Goal: Unclear

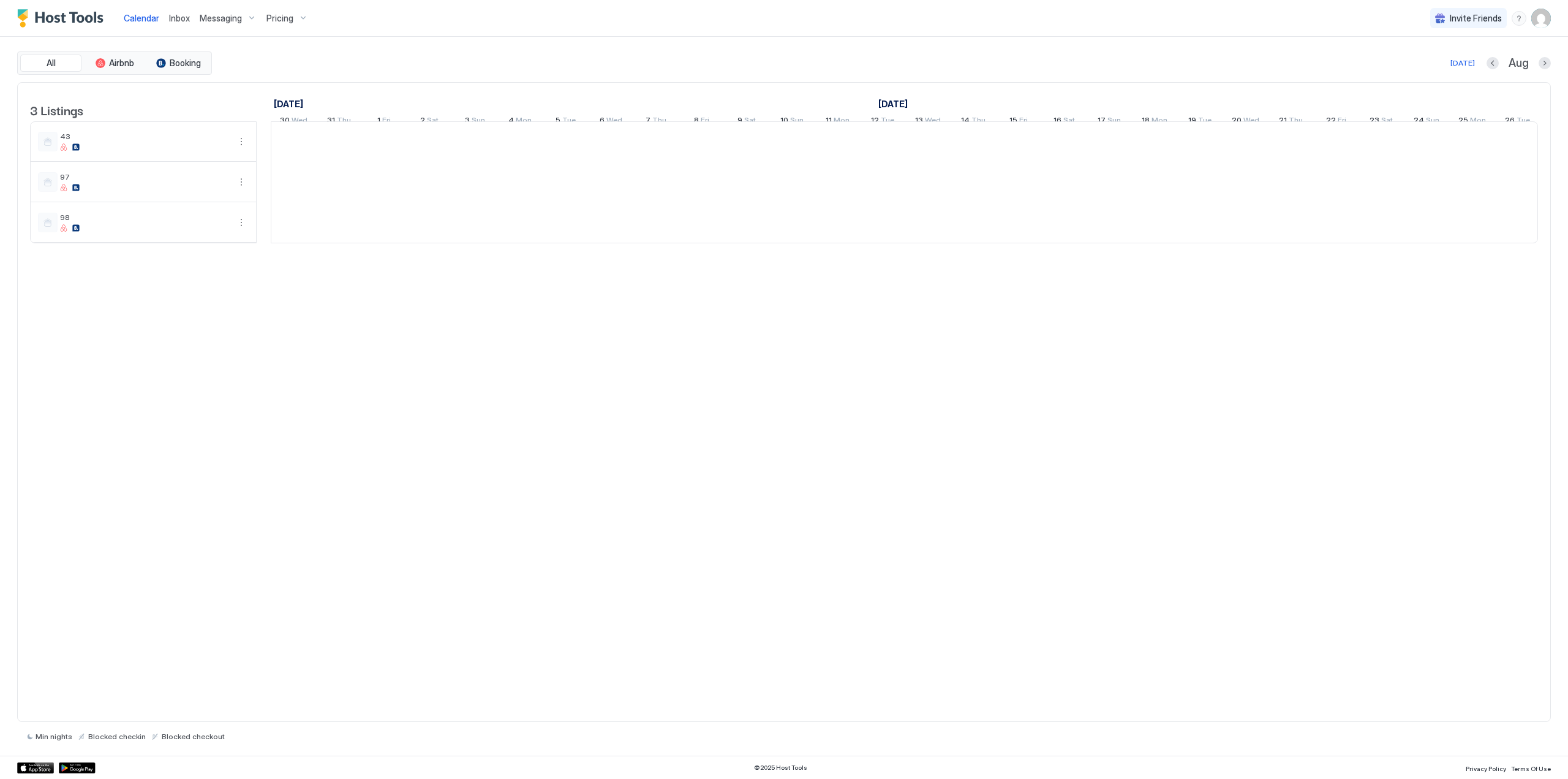
scroll to position [0, 681]
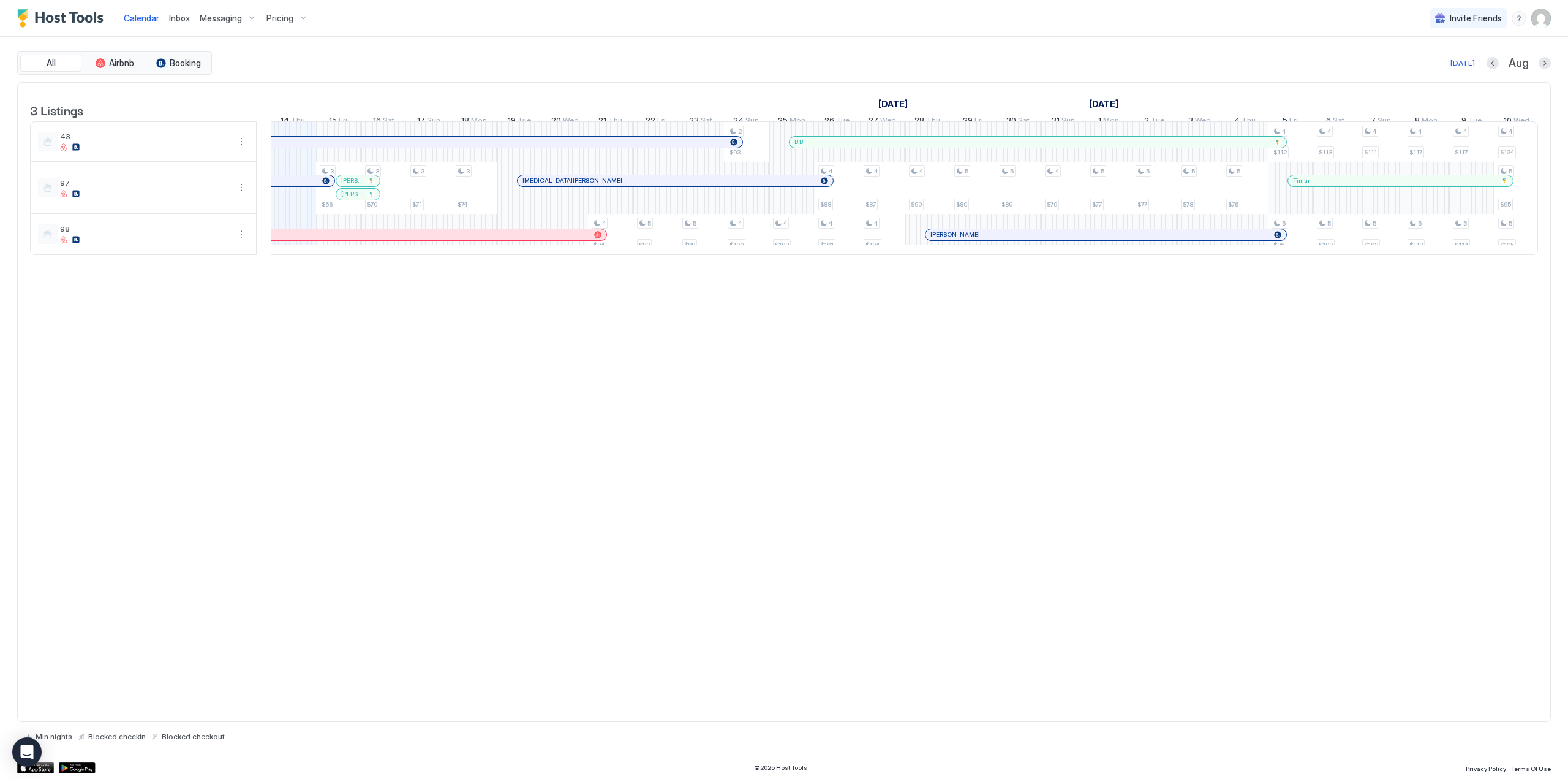
click at [359, 199] on div at bounding box center [359, 194] width 10 height 10
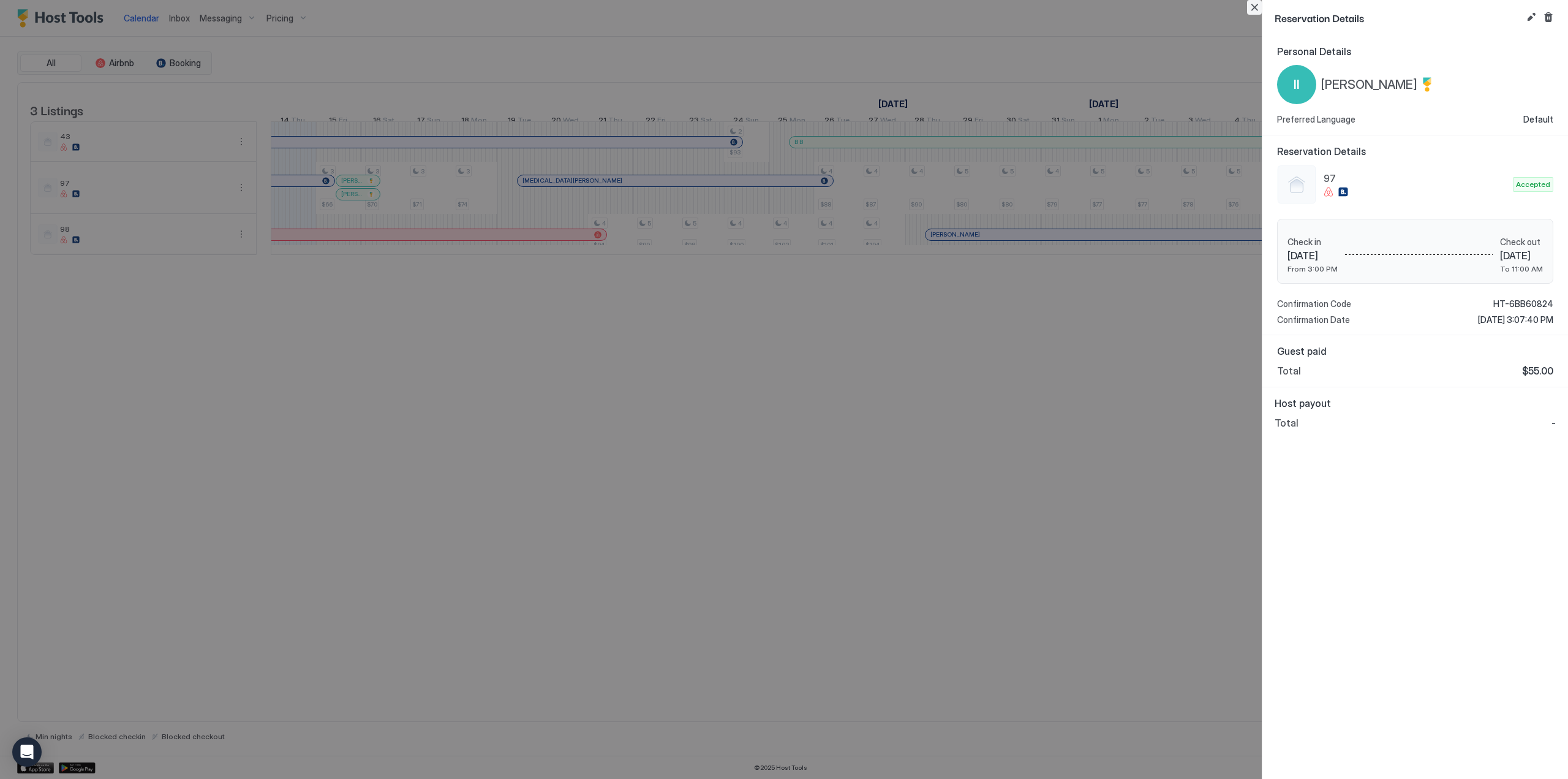
click at [1253, 7] on button "Close" at bounding box center [1253, 7] width 15 height 15
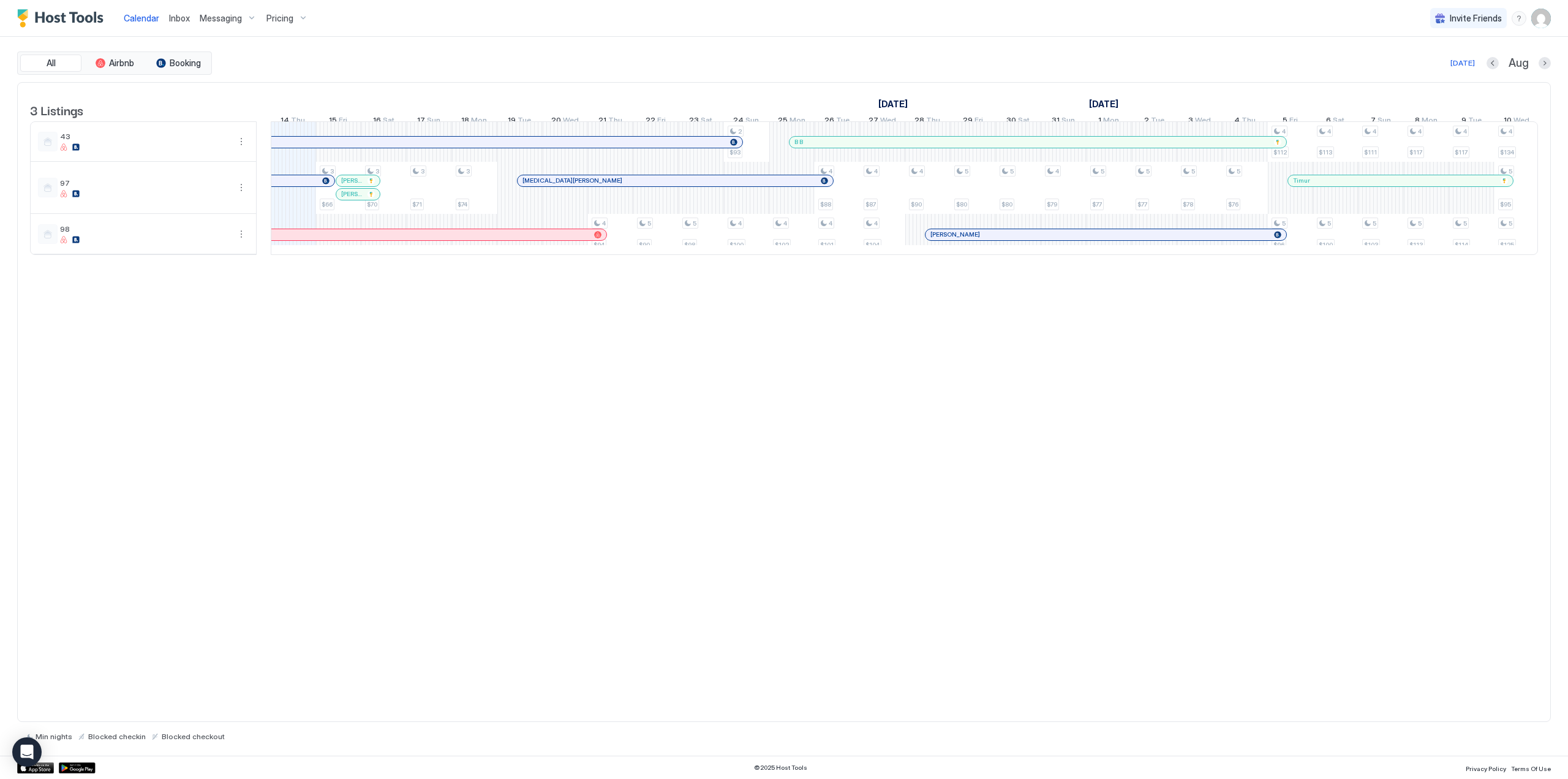
click at [350, 186] on div at bounding box center [350, 181] width 10 height 10
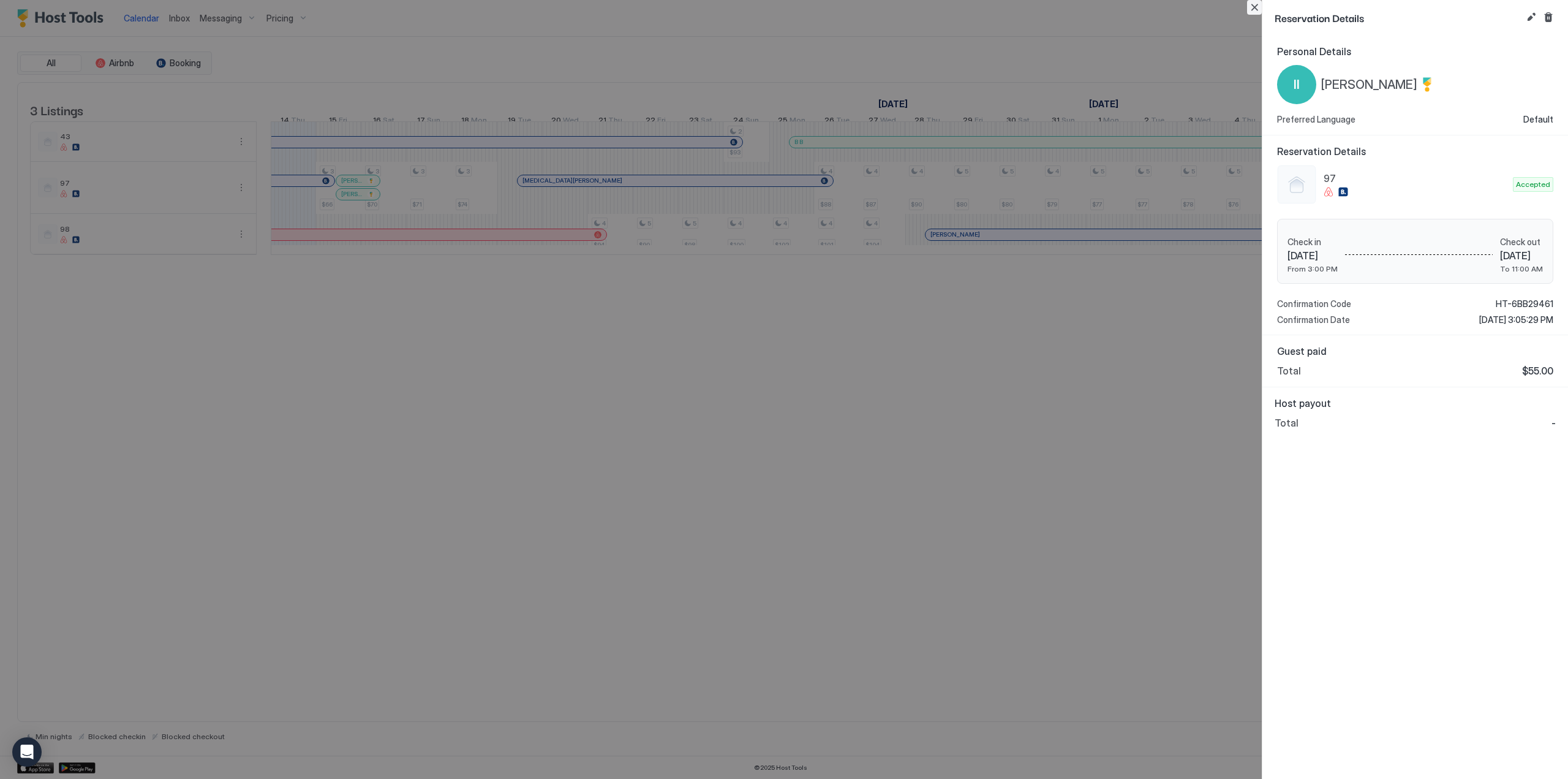
click at [1251, 3] on button "Close" at bounding box center [1253, 7] width 15 height 15
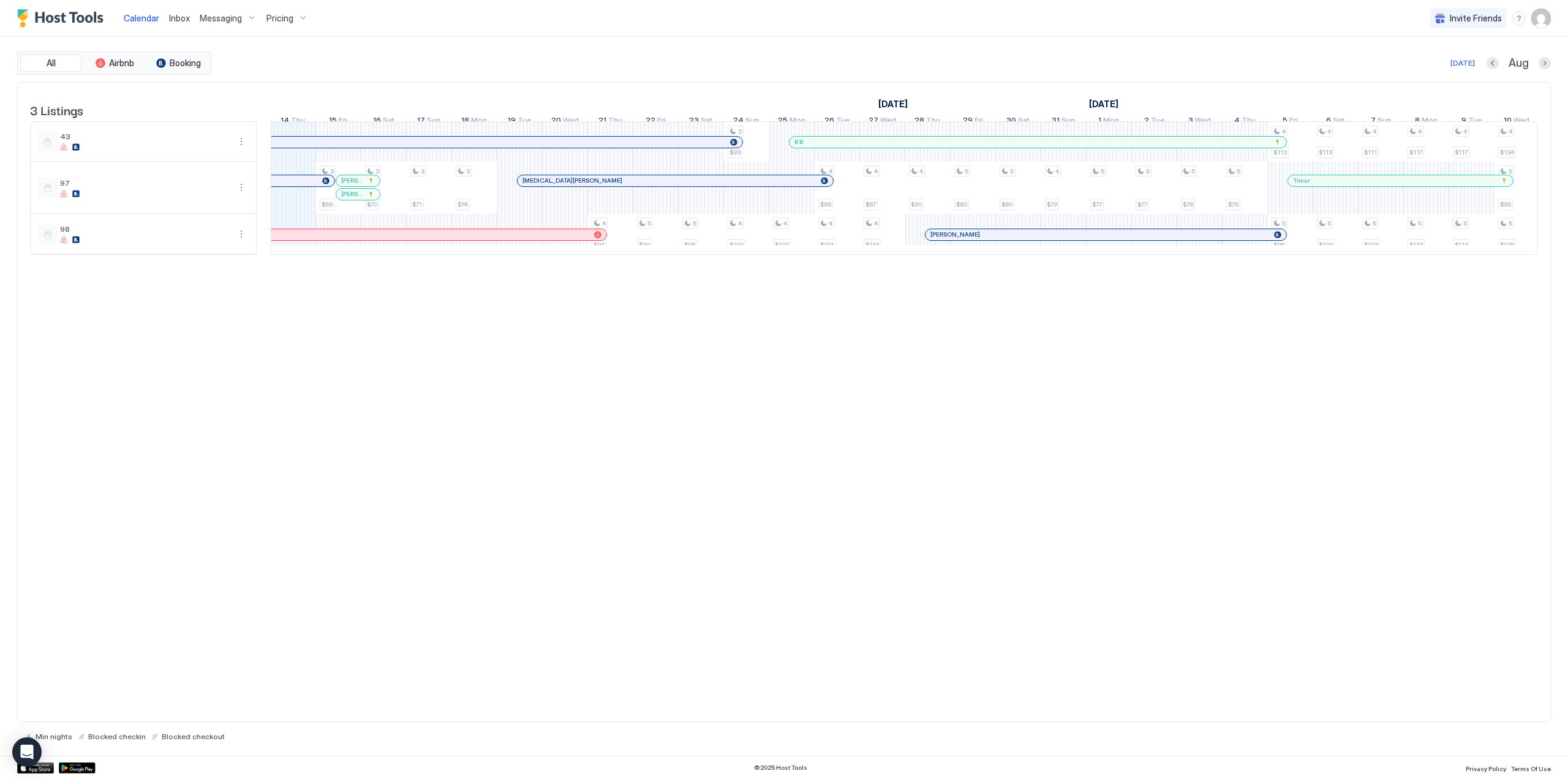
click at [354, 199] on div at bounding box center [354, 194] width 10 height 10
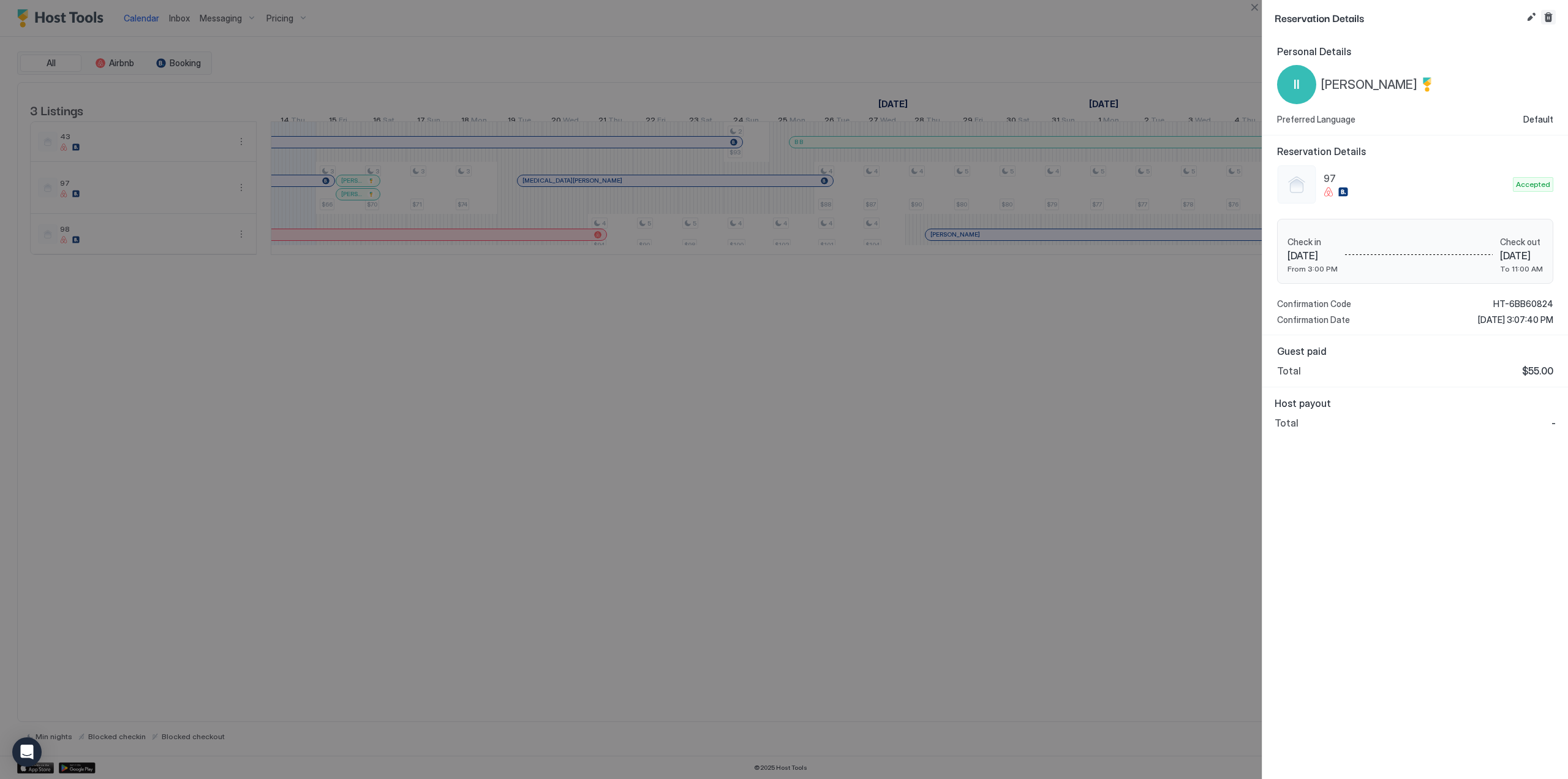
click at [1548, 19] on button "Cancel reservation" at bounding box center [1548, 17] width 15 height 15
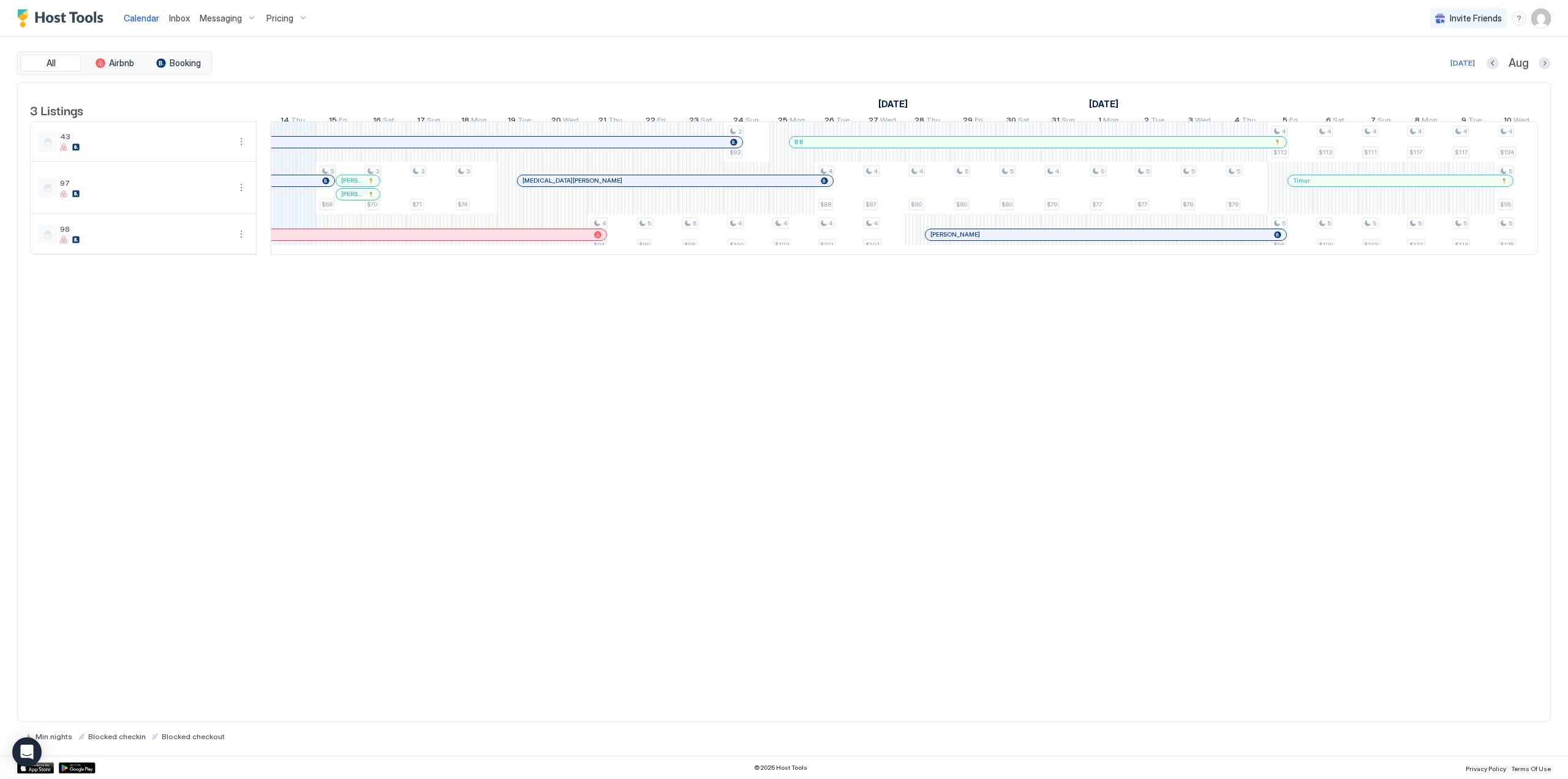
click at [349, 186] on div at bounding box center [349, 181] width 10 height 10
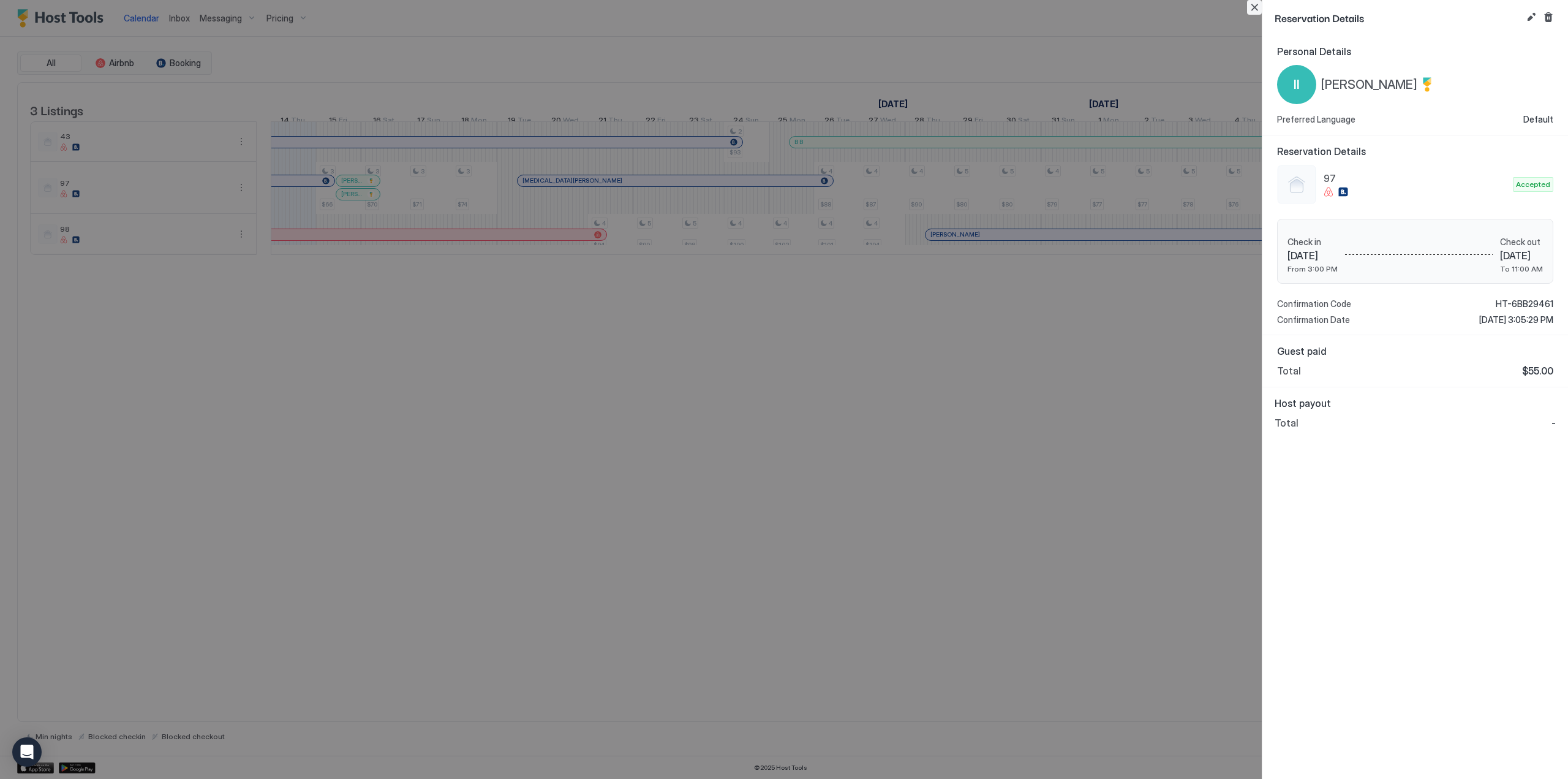
click at [1257, 9] on button "Close" at bounding box center [1253, 7] width 15 height 15
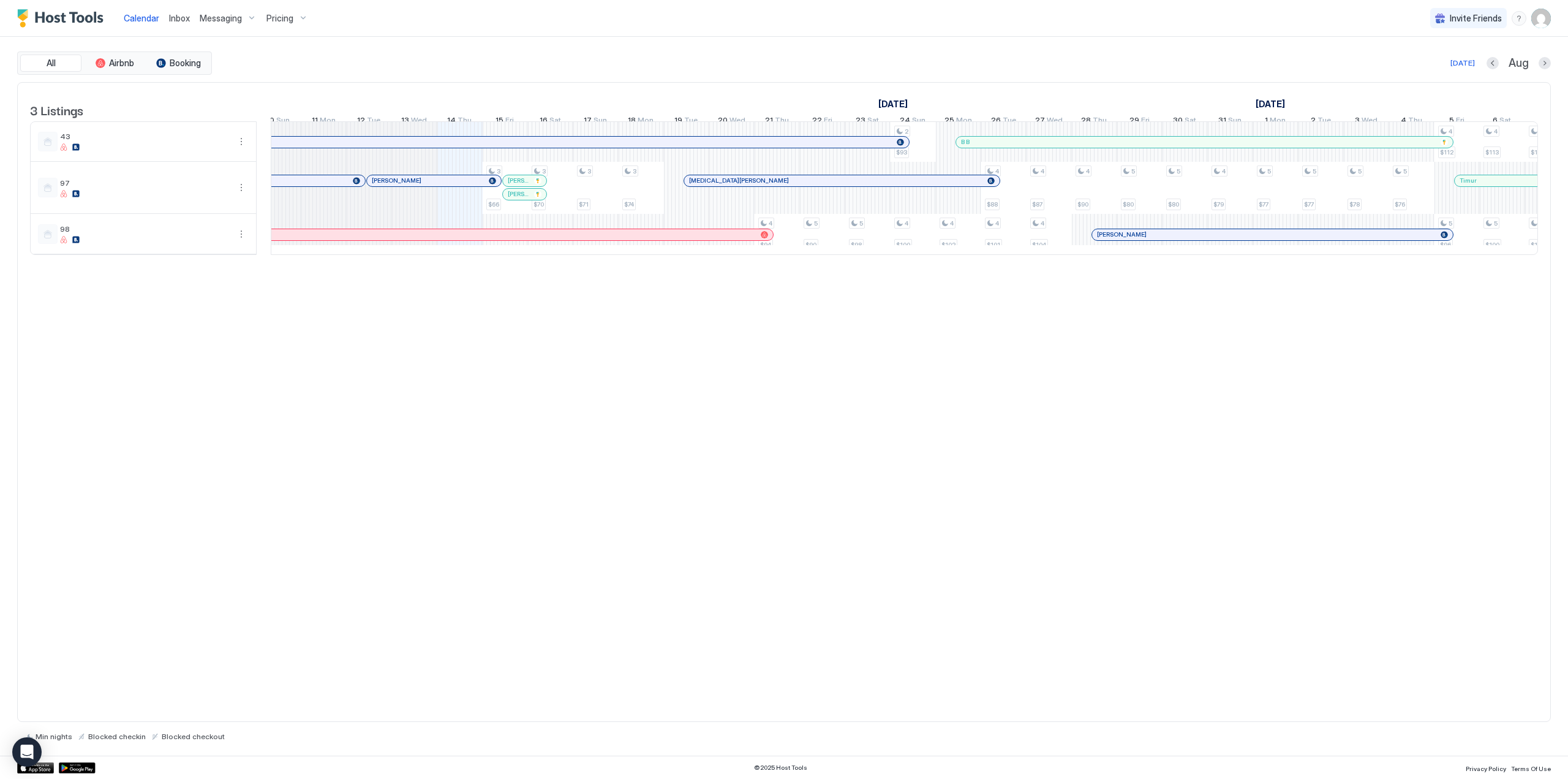
scroll to position [0, 505]
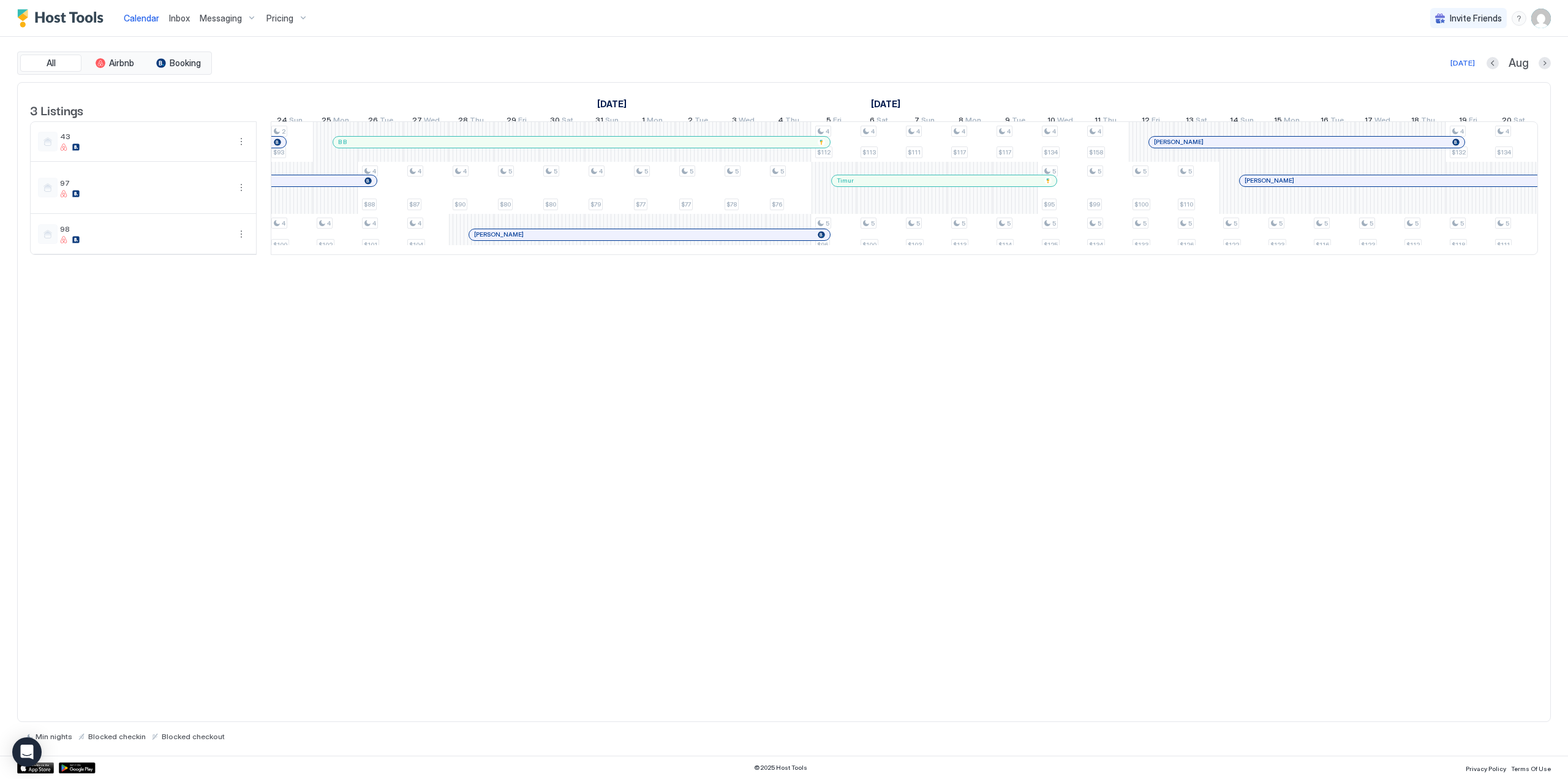
click at [1184, 146] on span "[PERSON_NAME]" at bounding box center [1178, 142] width 50 height 8
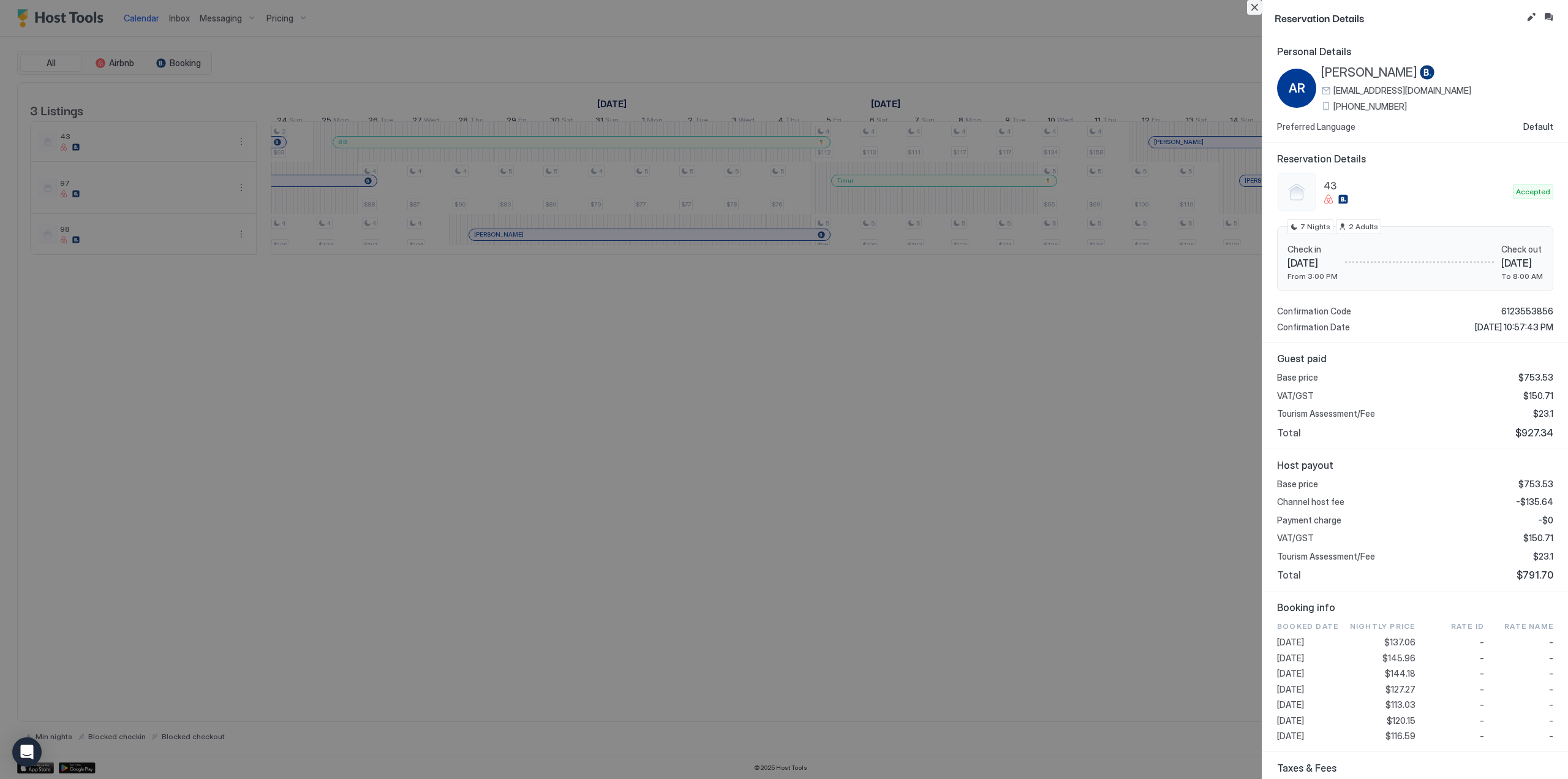
click at [1253, 2] on button "Close" at bounding box center [1253, 7] width 15 height 15
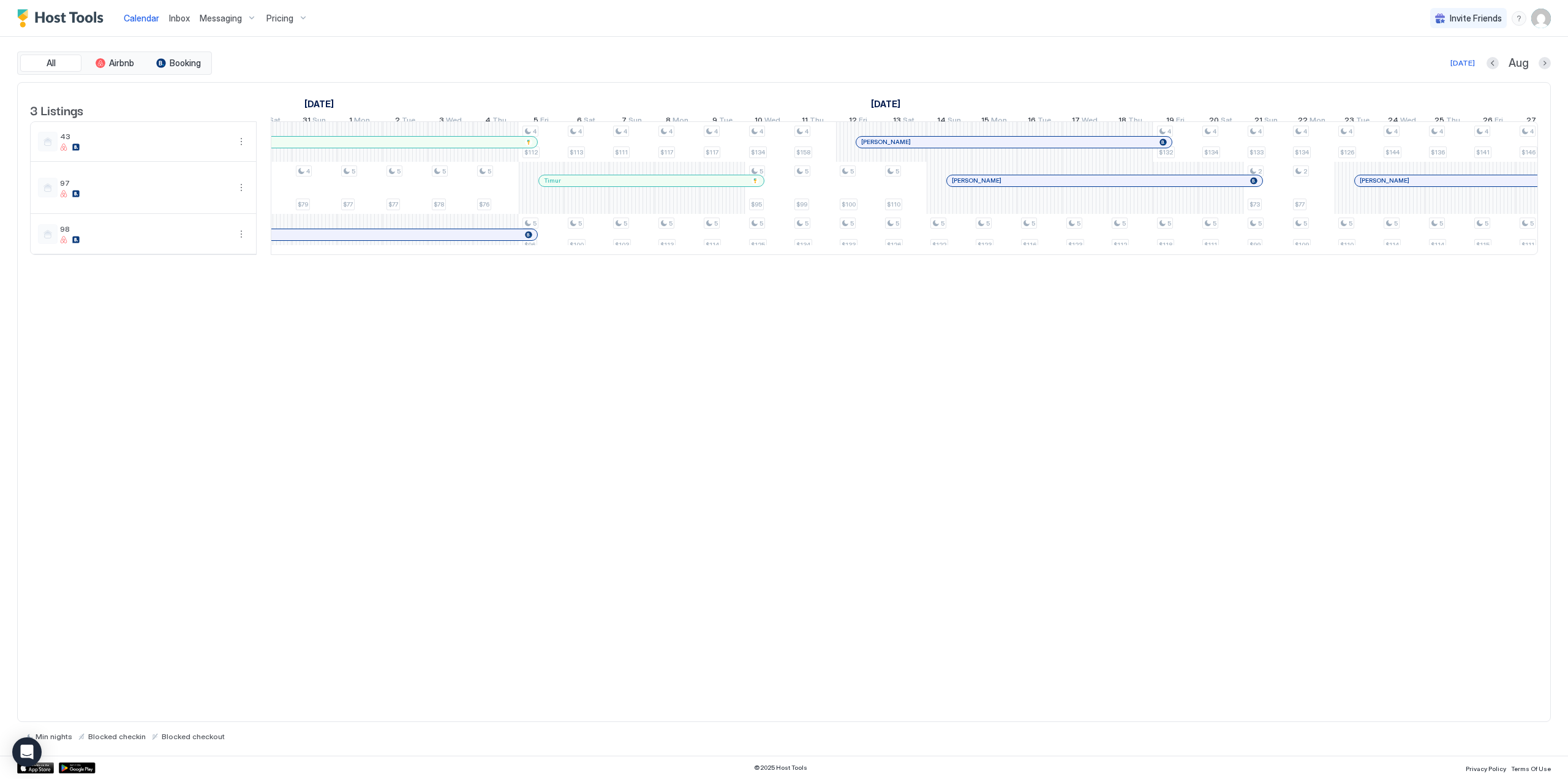
scroll to position [0, 1433]
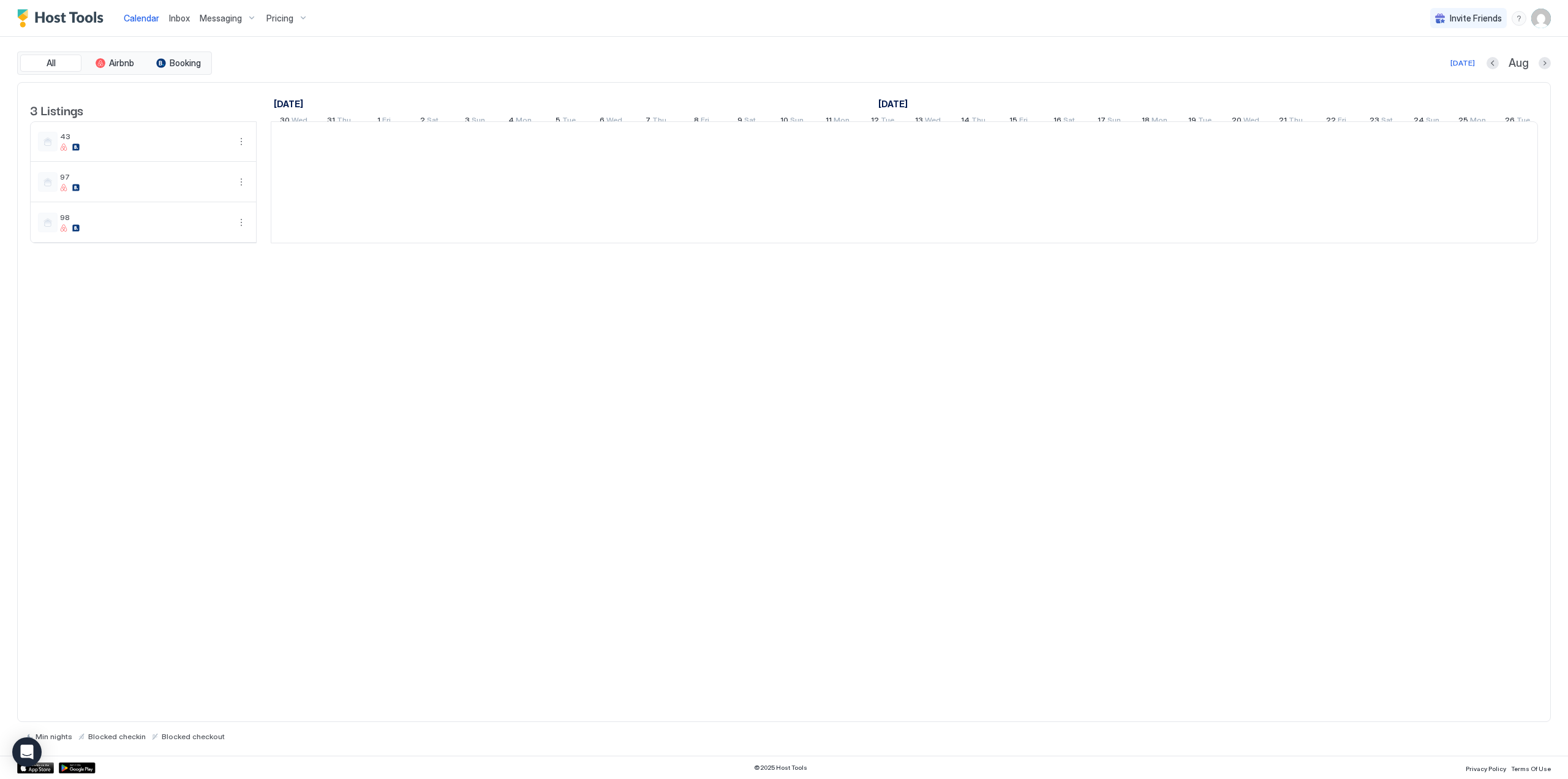
scroll to position [0, 681]
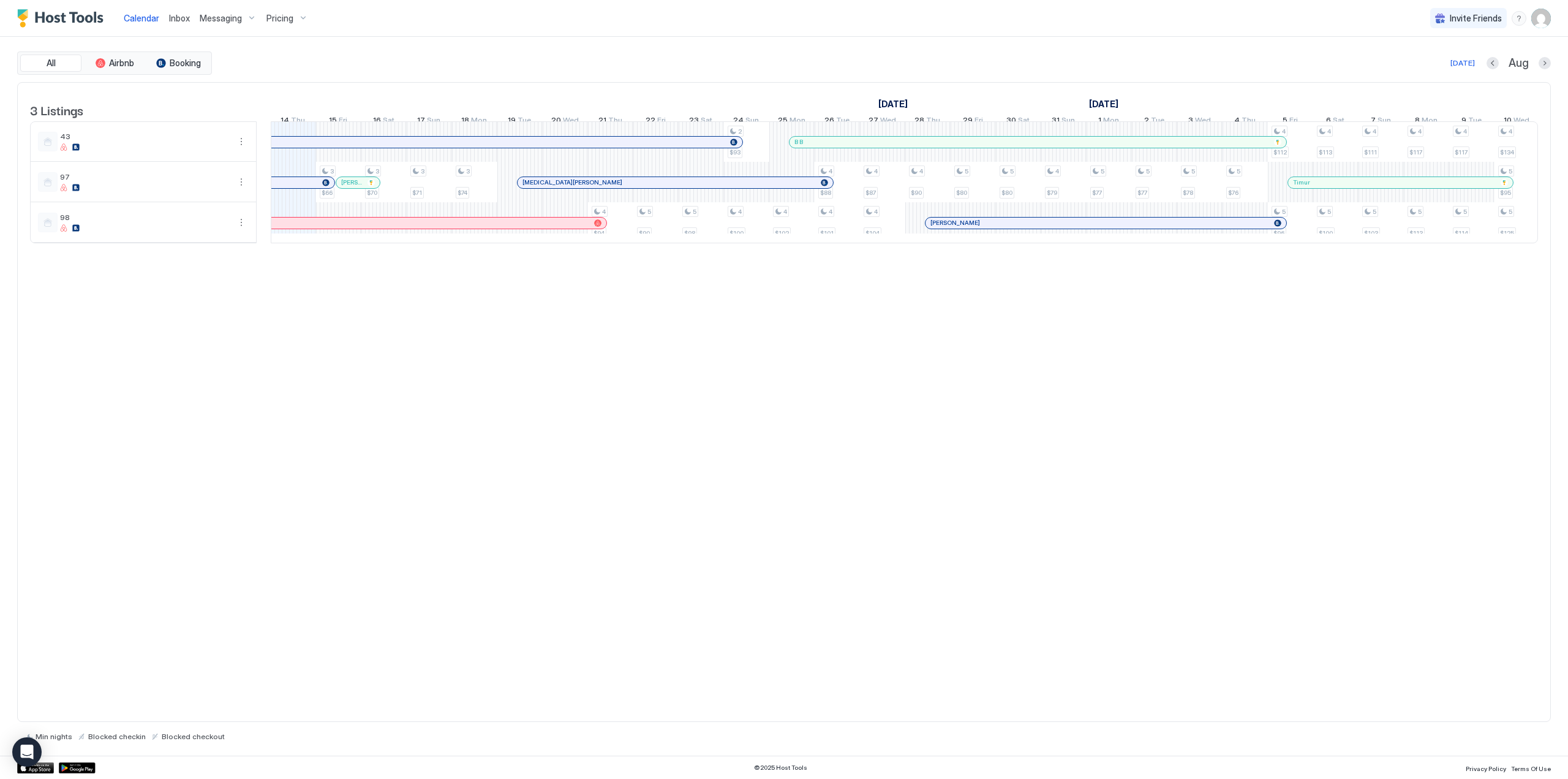
click at [893, 145] on div "B B" at bounding box center [1037, 142] width 497 height 11
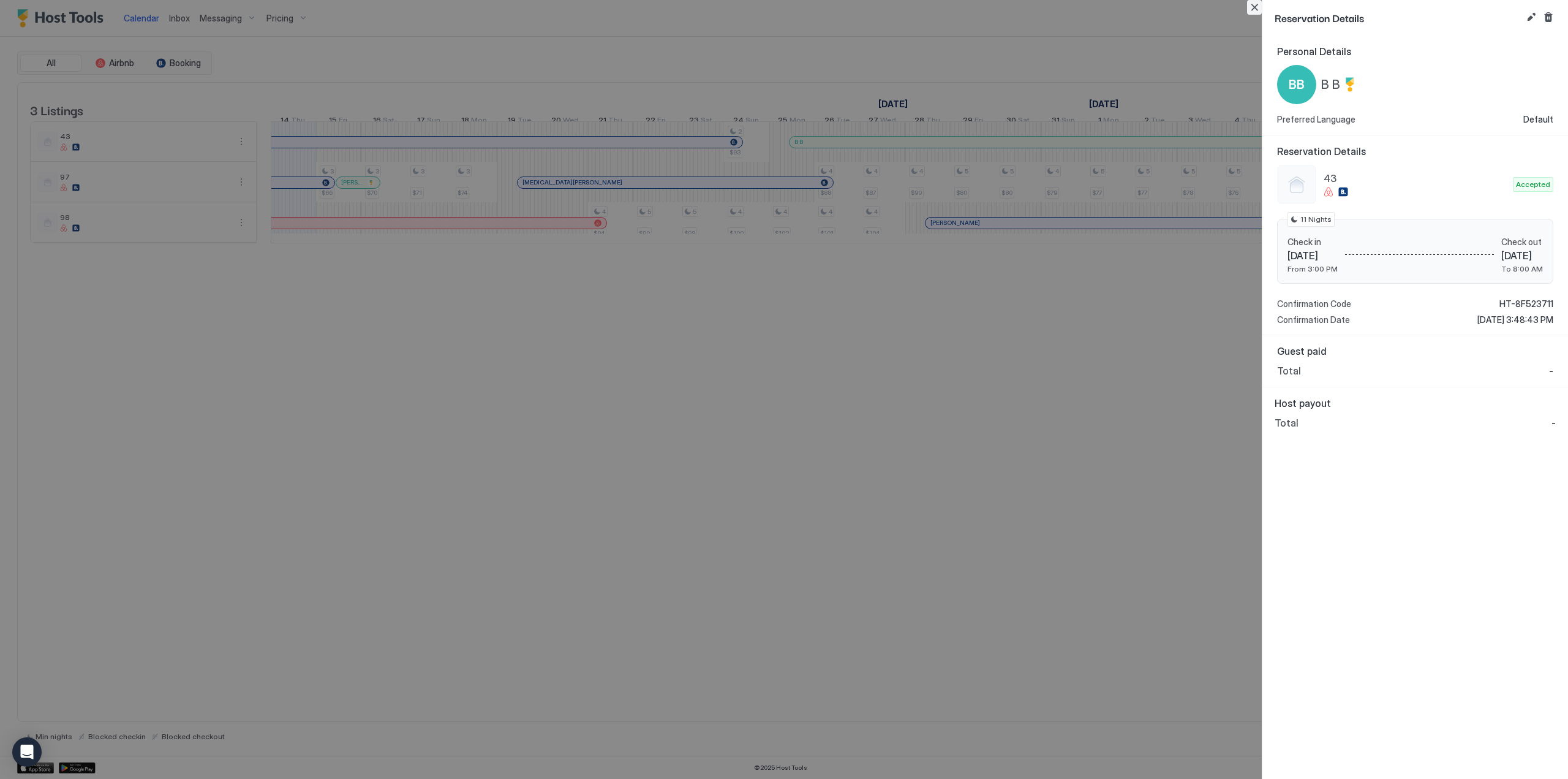
click at [1254, 2] on button "Close" at bounding box center [1253, 7] width 15 height 15
